Goal: Task Accomplishment & Management: Use online tool/utility

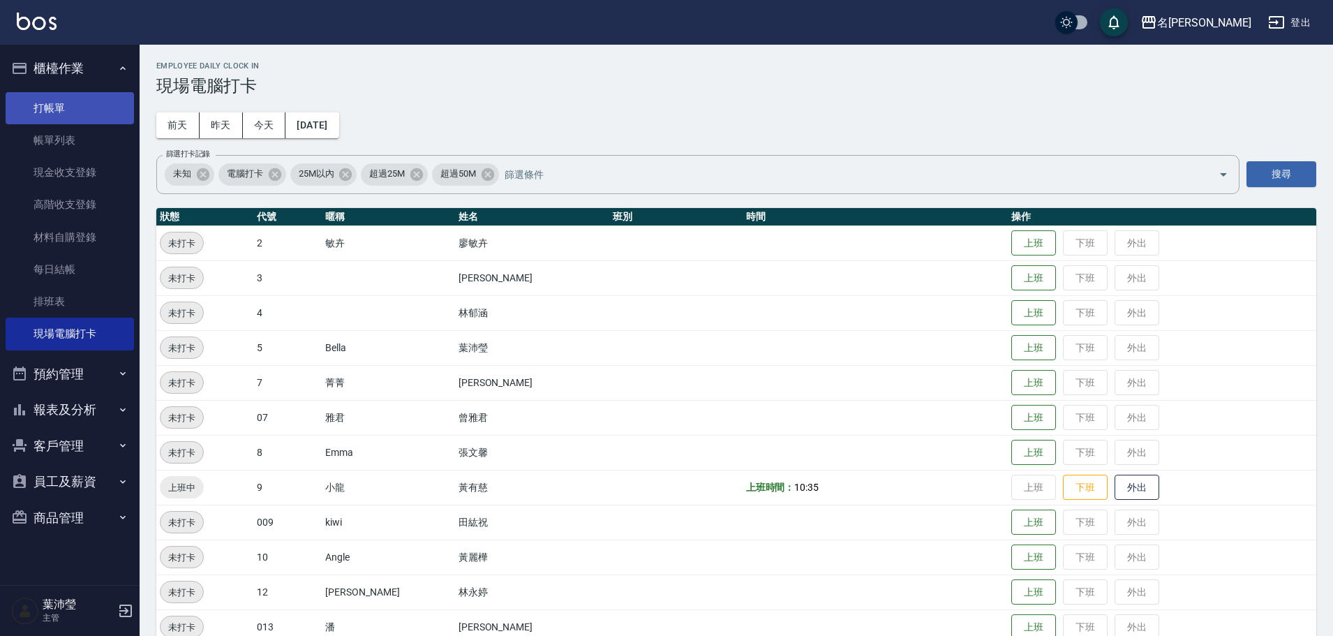
click at [96, 95] on link "打帳單" at bounding box center [70, 108] width 128 height 32
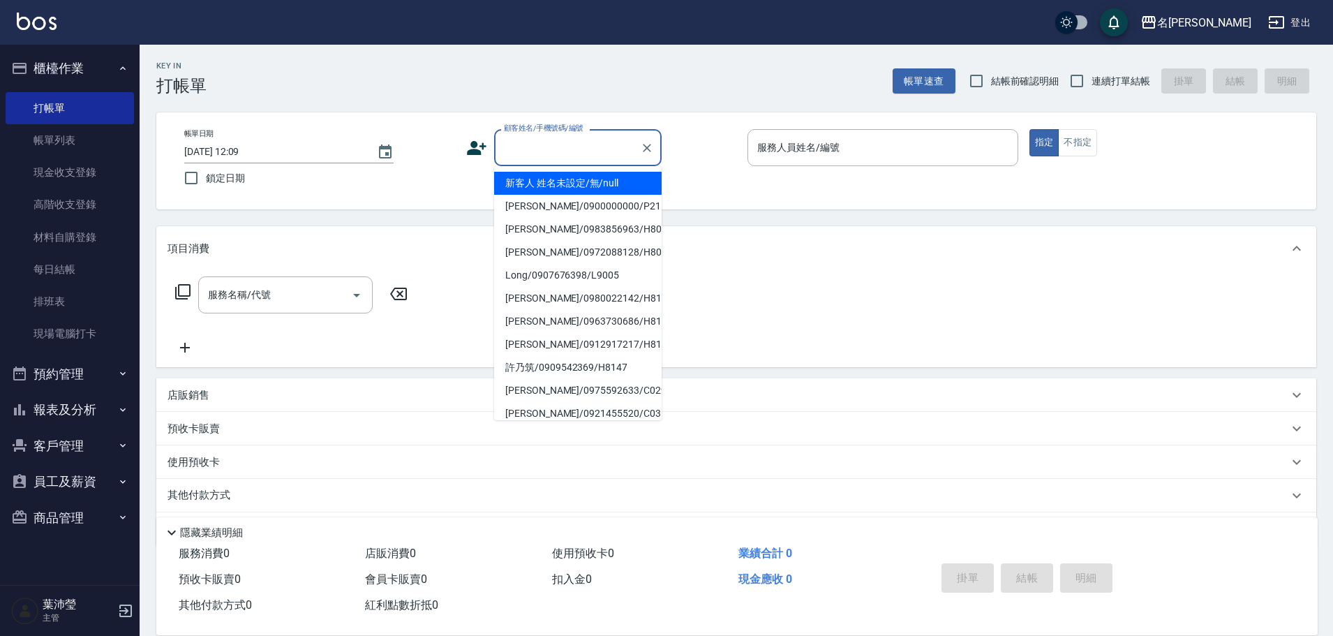
click at [560, 160] on input "顧客姓名/手機號碼/編號" at bounding box center [567, 147] width 134 height 24
click at [555, 180] on li "新客人 姓名未設定/無/null" at bounding box center [577, 183] width 167 height 23
type input "新客人 姓名未設定/無/null"
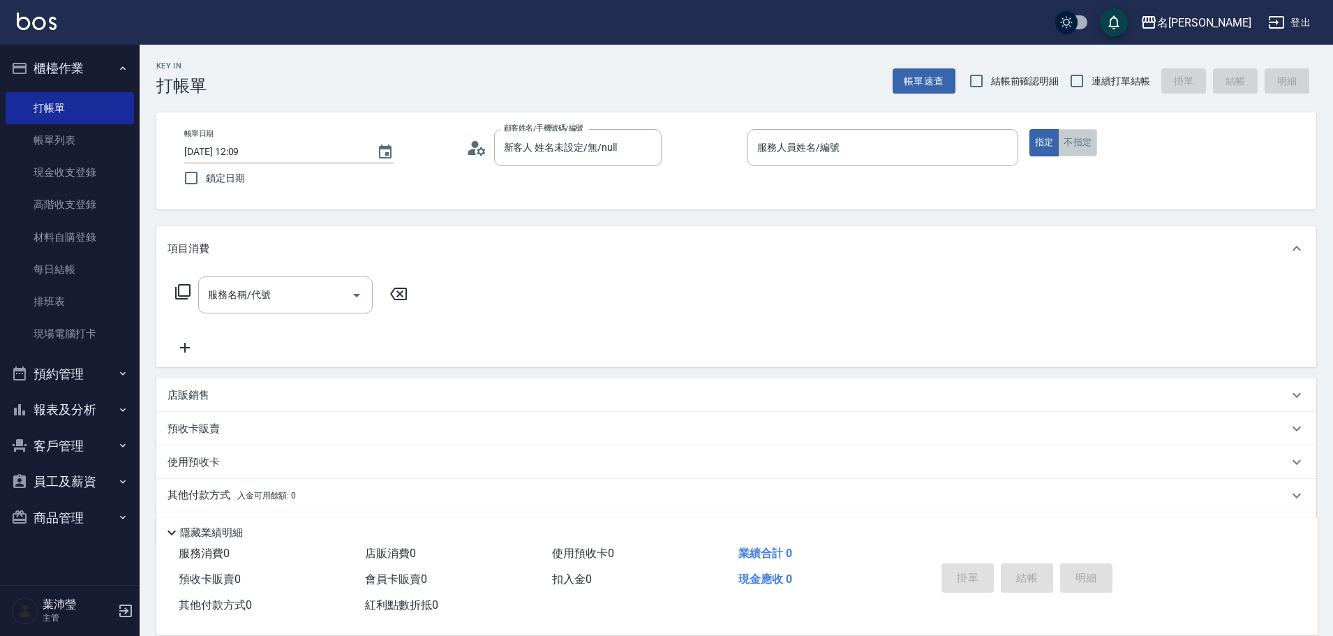
click at [1077, 142] on button "不指定" at bounding box center [1077, 142] width 39 height 27
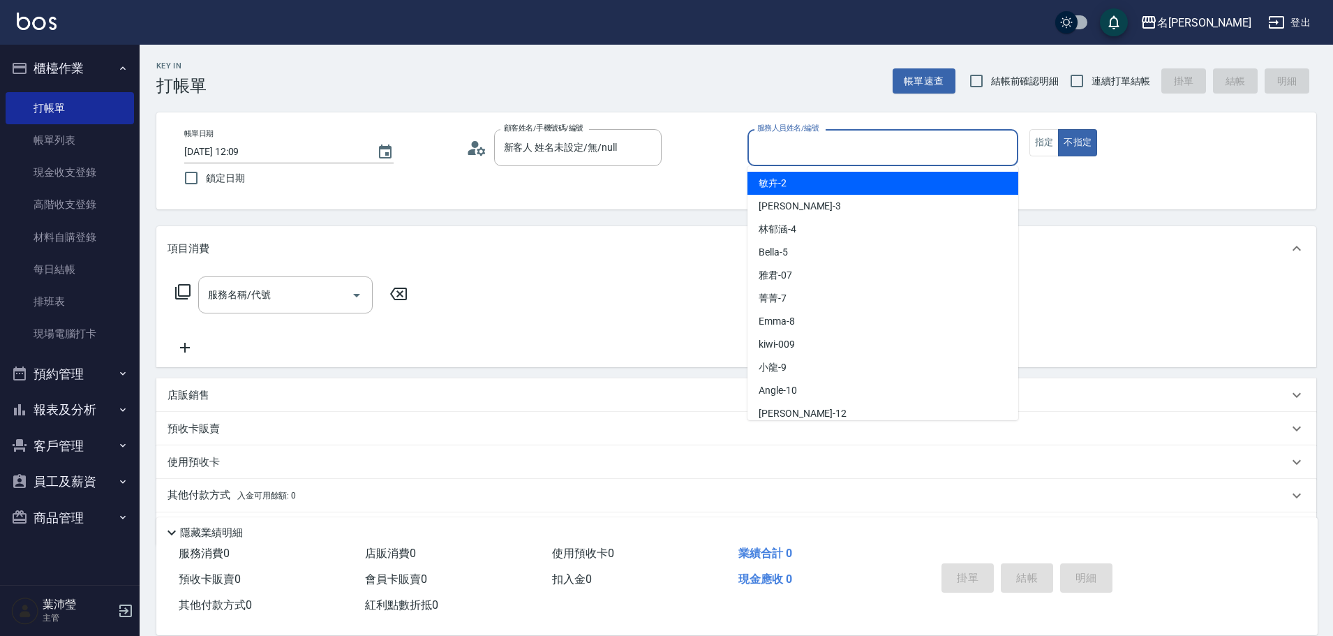
click at [867, 157] on input "服務人員姓名/編號" at bounding box center [883, 147] width 258 height 24
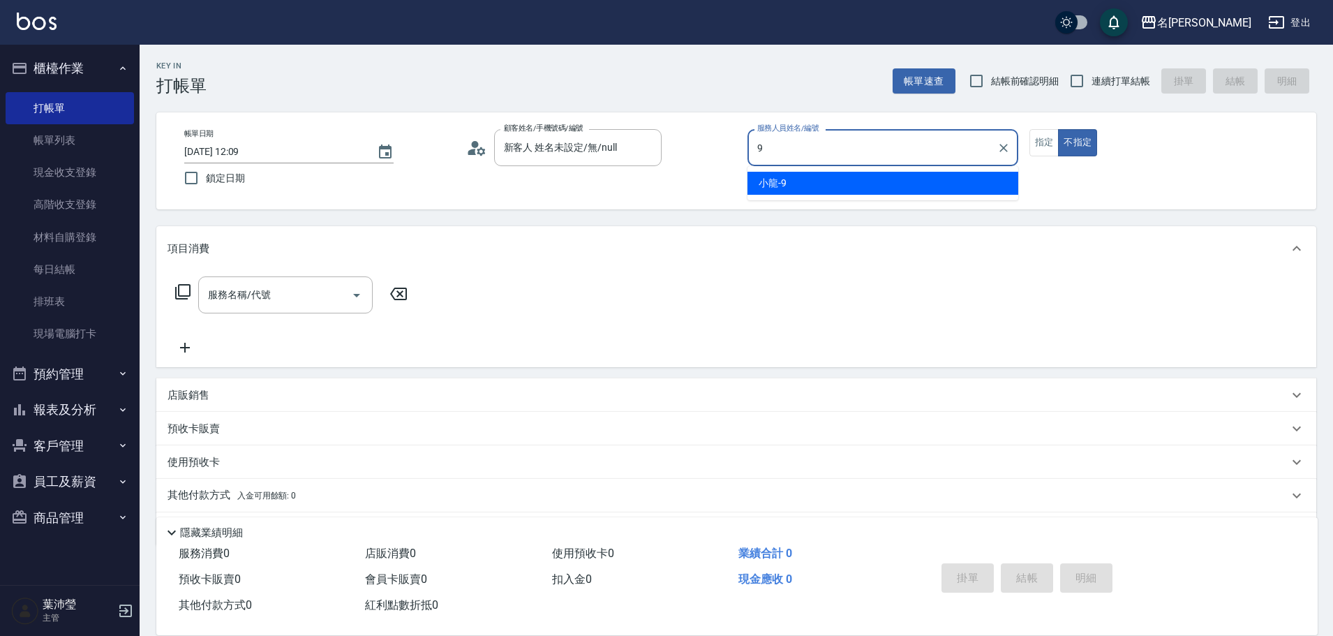
type input "小龍-9"
type button "false"
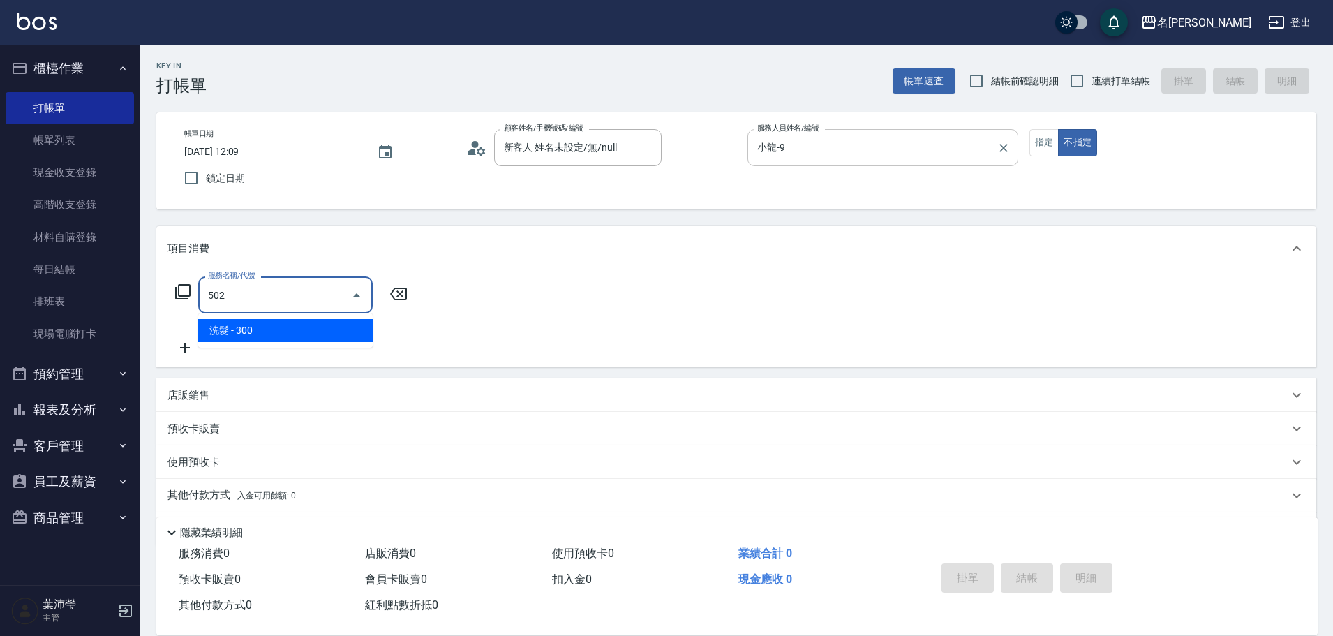
type input "洗髮(502)"
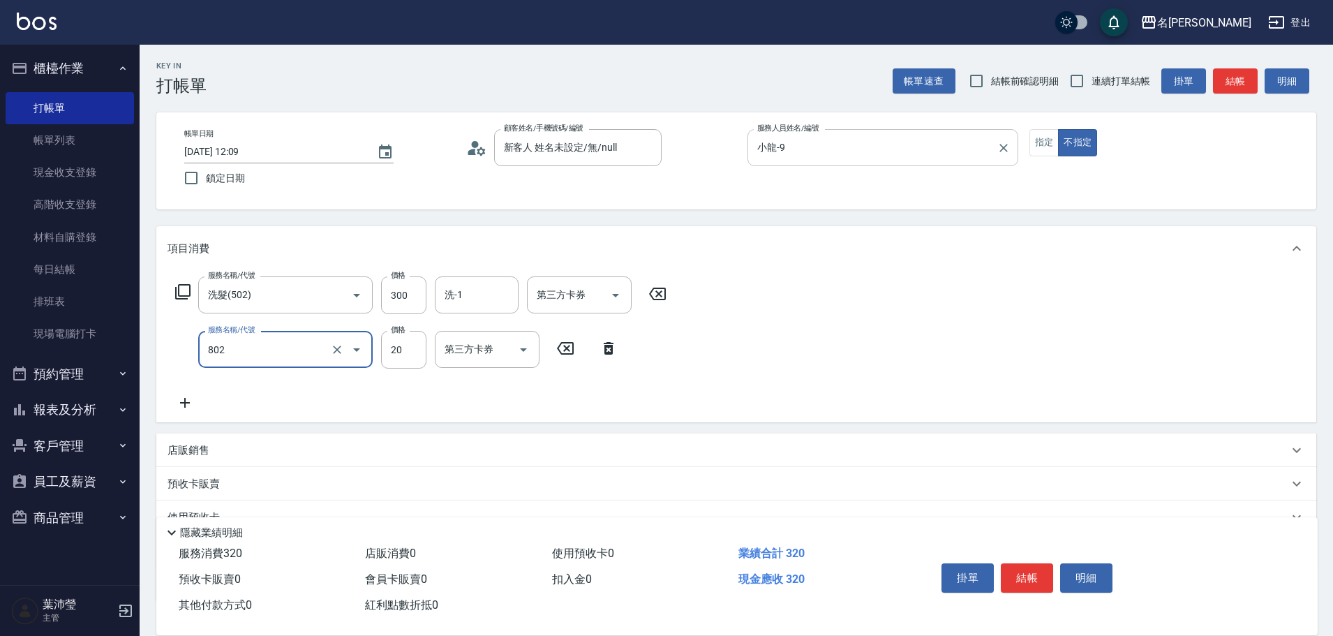
type input "潤絲(802)"
